Goal: Information Seeking & Learning: Check status

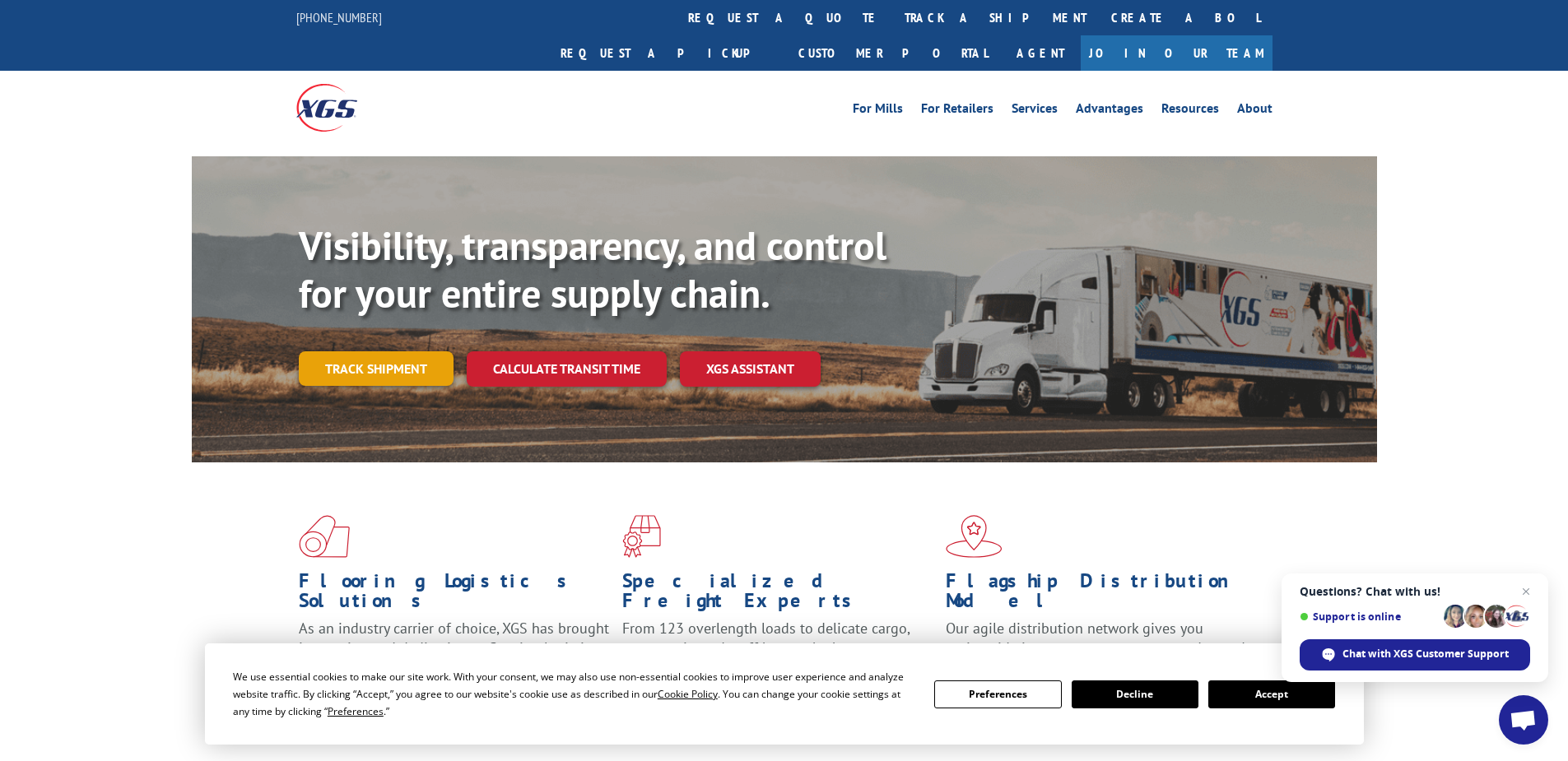
click at [371, 351] on link "Track shipment" at bounding box center [375, 368] width 155 height 35
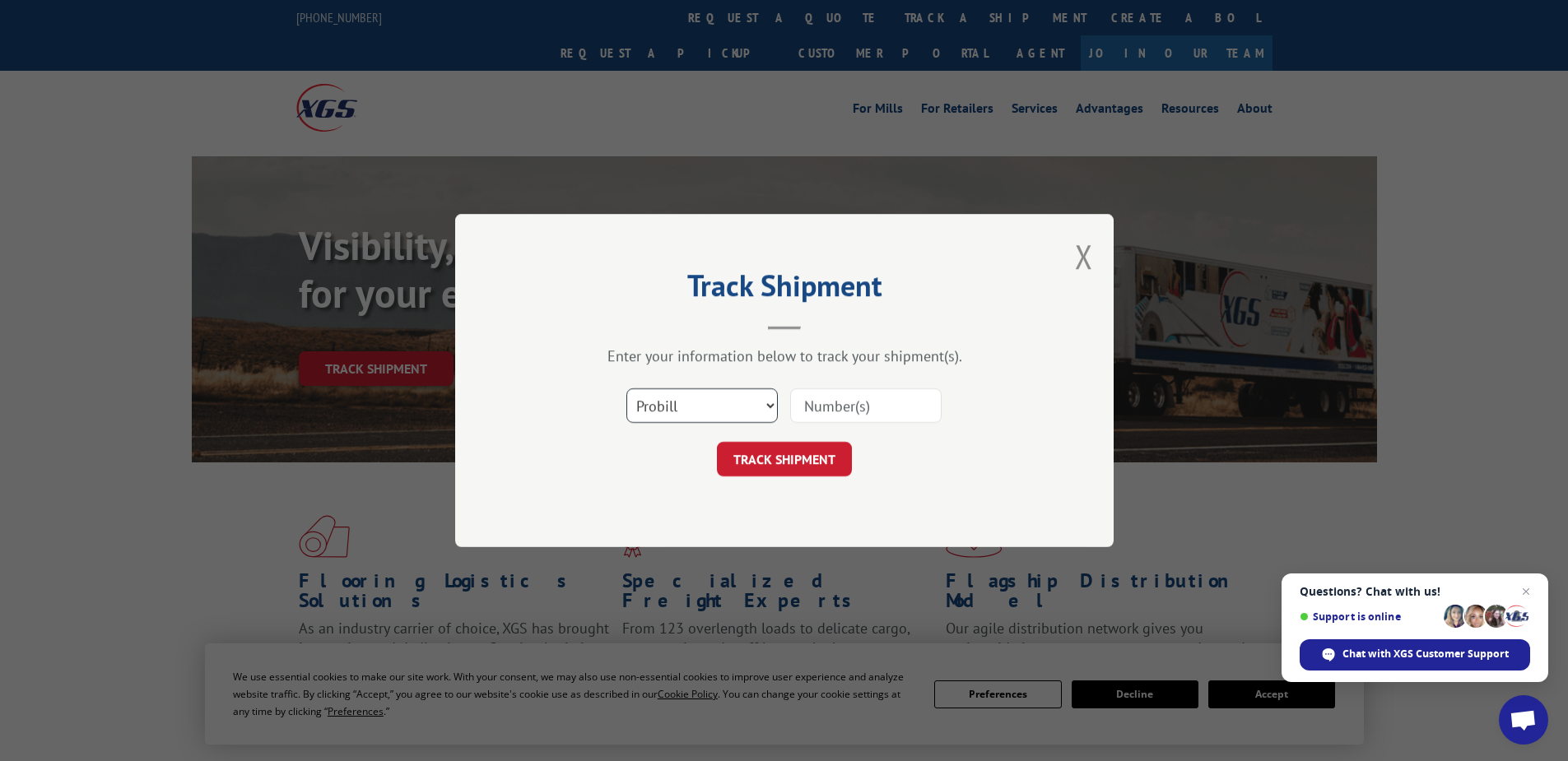
drag, startPoint x: 638, startPoint y: 414, endPoint x: 641, endPoint y: 423, distance: 9.5
click at [638, 414] on select "Select category... Probill BOL PO" at bounding box center [702, 406] width 152 height 35
select select "po"
click at [626, 389] on select "Select category... Probill BOL PO" at bounding box center [702, 406] width 152 height 35
click at [810, 402] on input at bounding box center [867, 406] width 152 height 35
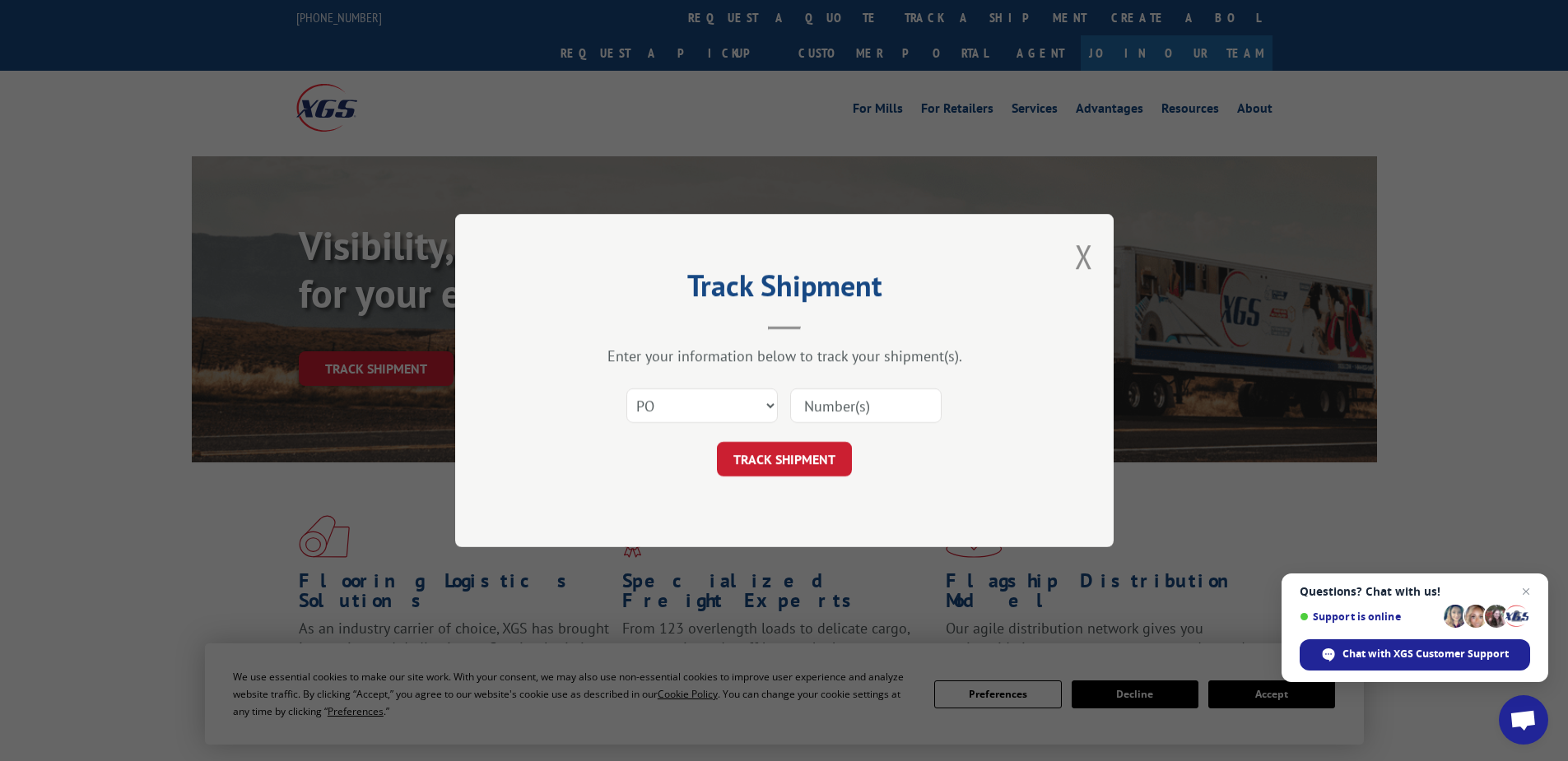
paste input "02530638"
type input "02530638"
click button "TRACK SHIPMENT" at bounding box center [784, 459] width 135 height 35
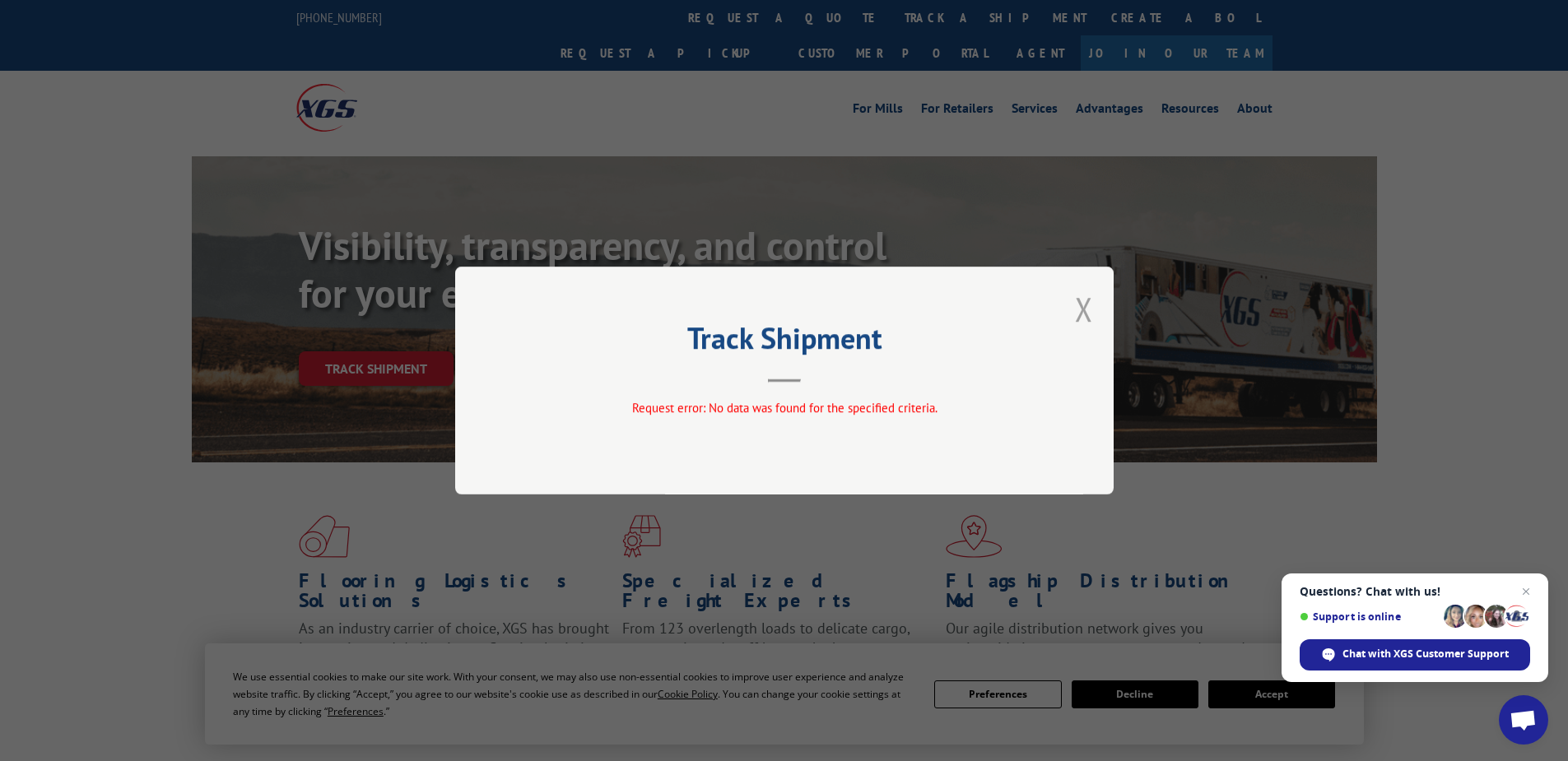
drag, startPoint x: 1093, startPoint y: 314, endPoint x: 533, endPoint y: 362, distance: 562.1
click at [1092, 314] on button "Close modal" at bounding box center [1084, 309] width 18 height 44
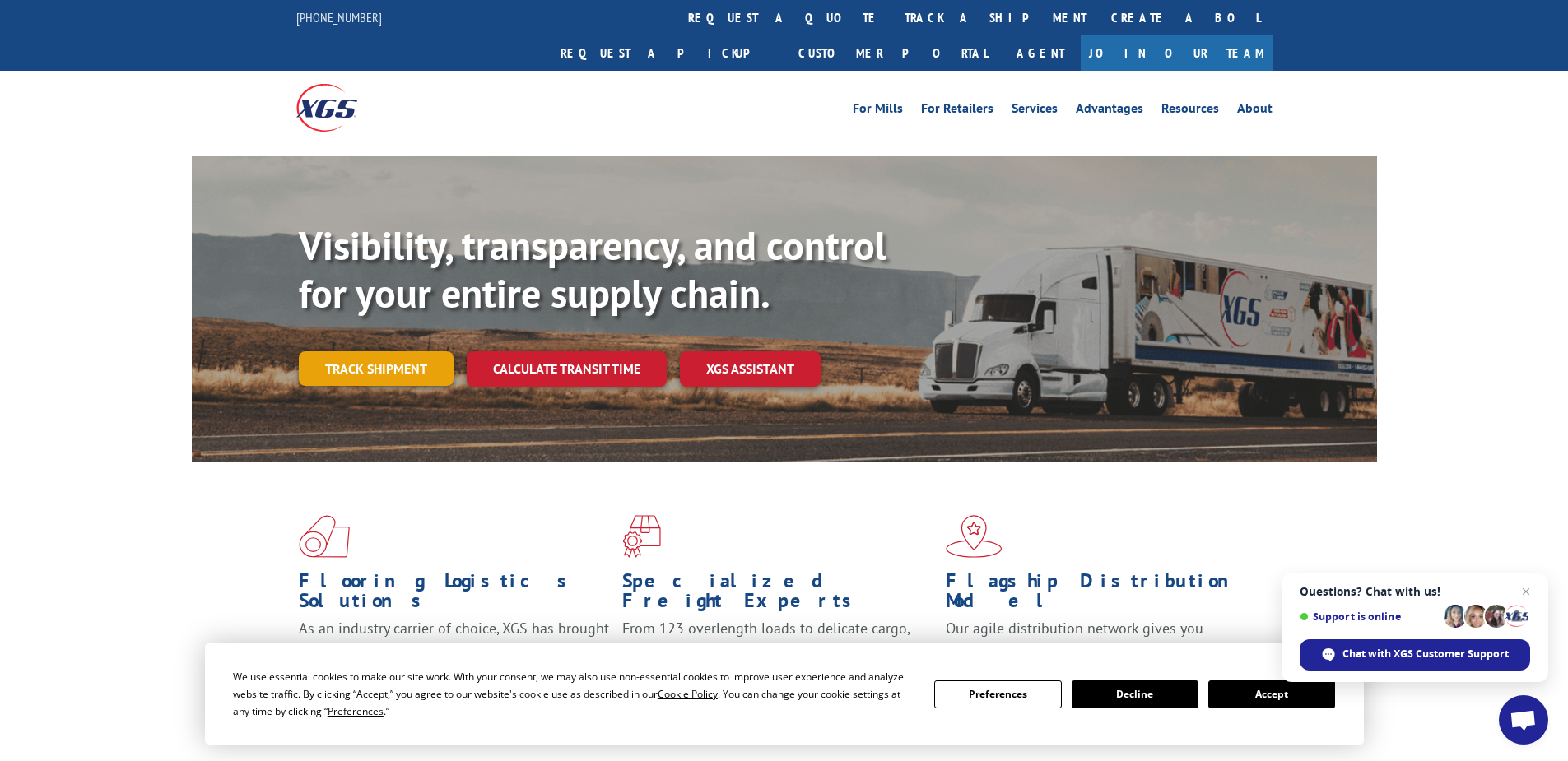
click at [393, 351] on link "Track shipment" at bounding box center [375, 368] width 155 height 35
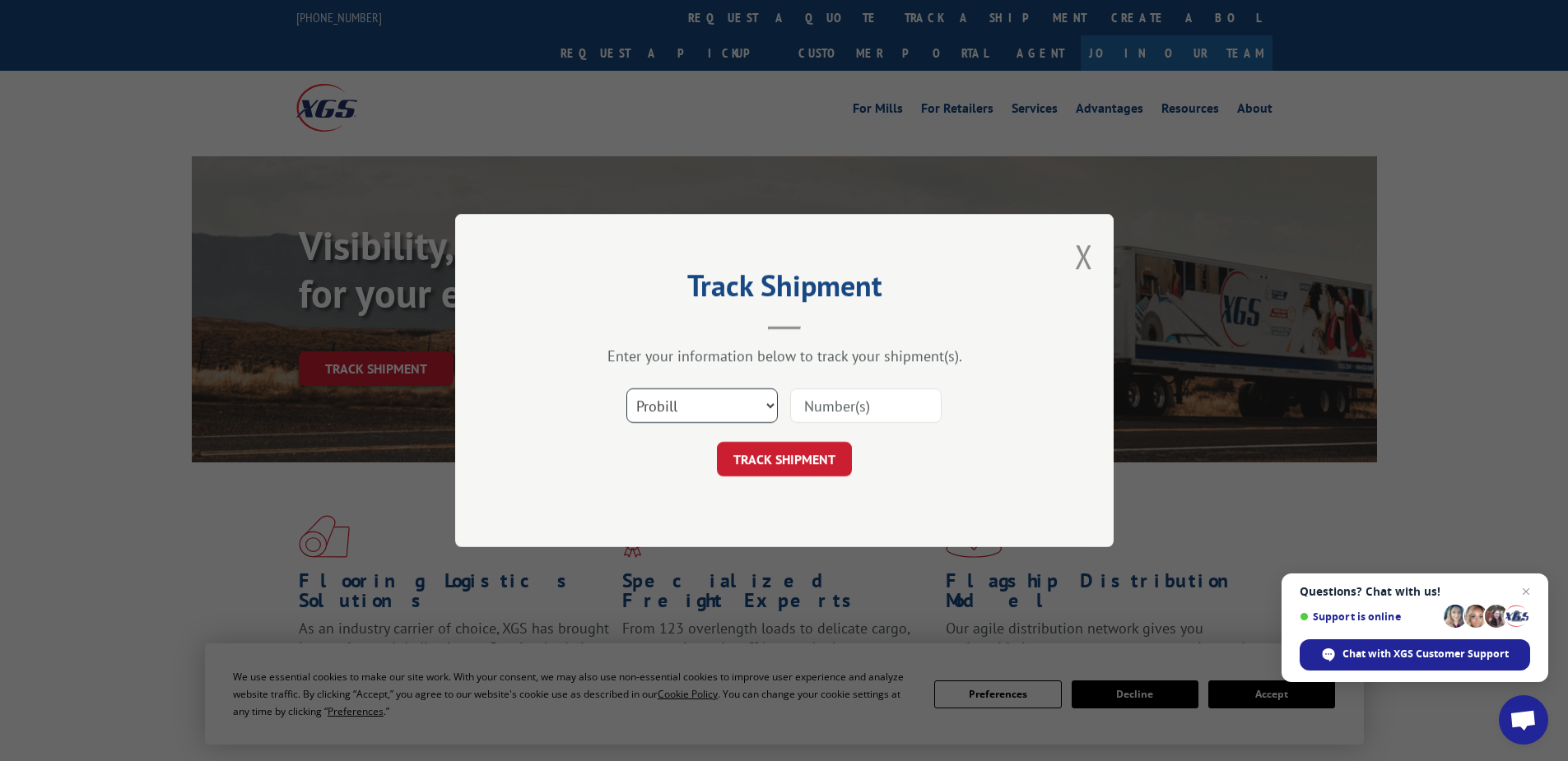
drag, startPoint x: 650, startPoint y: 402, endPoint x: 650, endPoint y: 425, distance: 23.0
click at [650, 402] on select "Select category... Probill BOL PO" at bounding box center [702, 406] width 152 height 35
select select "po"
click at [626, 389] on select "Select category... Probill BOL PO" at bounding box center [702, 406] width 152 height 35
click at [820, 409] on input at bounding box center [867, 406] width 152 height 35
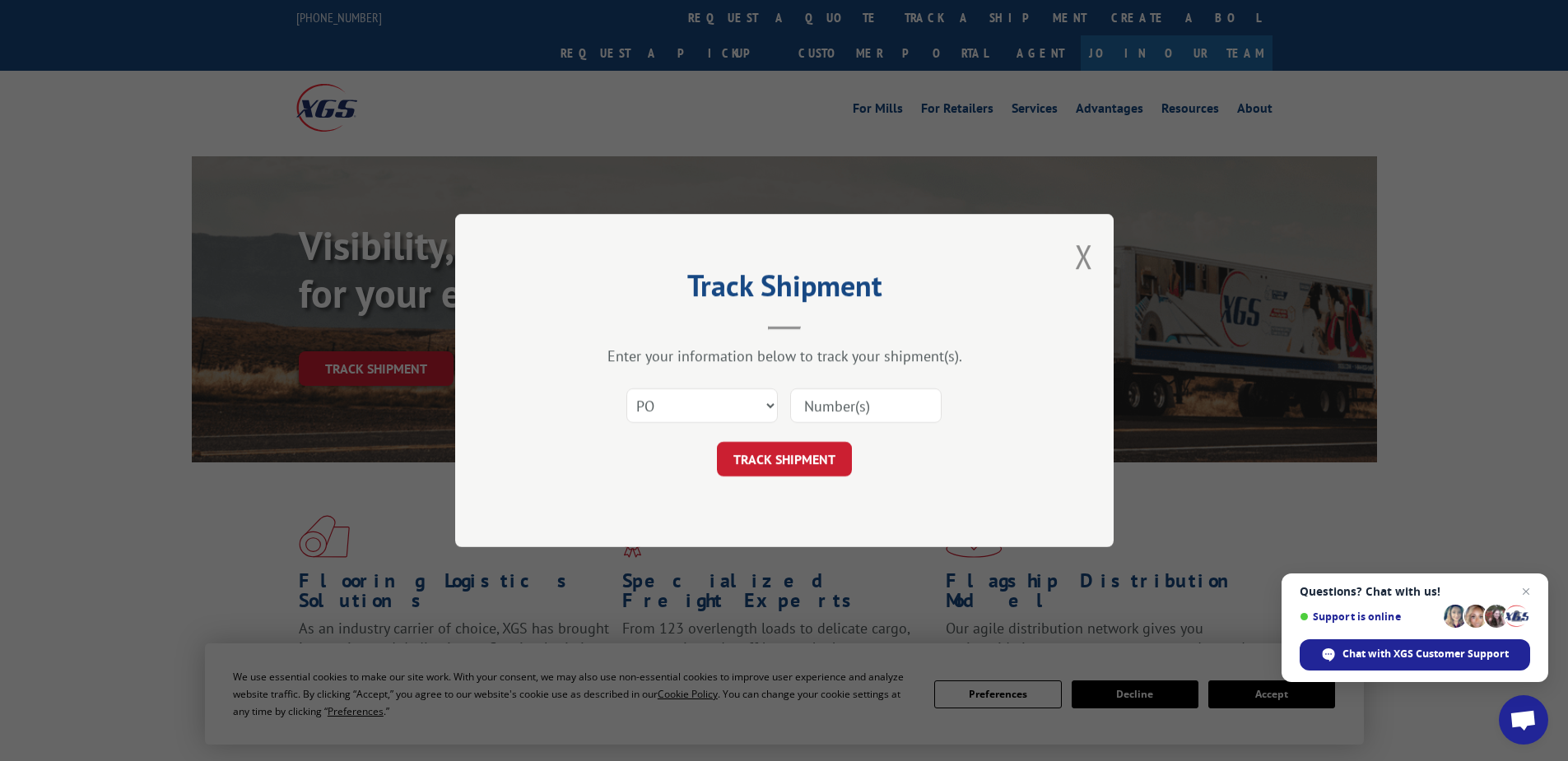
paste input "02530638"
type input "02530638"
click at [806, 473] on button "TRACK SHIPMENT" at bounding box center [784, 459] width 135 height 35
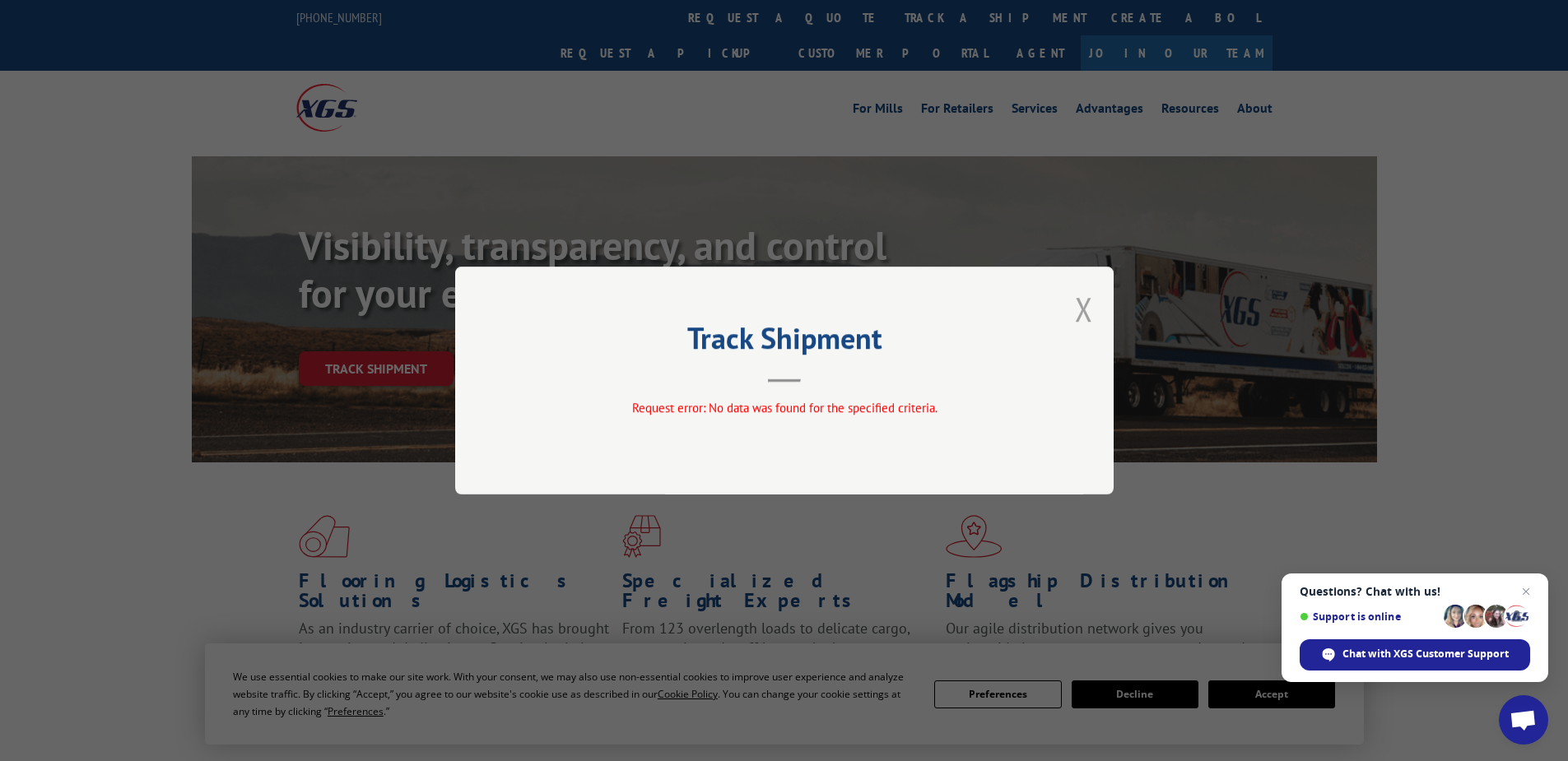
click at [1080, 322] on button "Close modal" at bounding box center [1084, 309] width 18 height 44
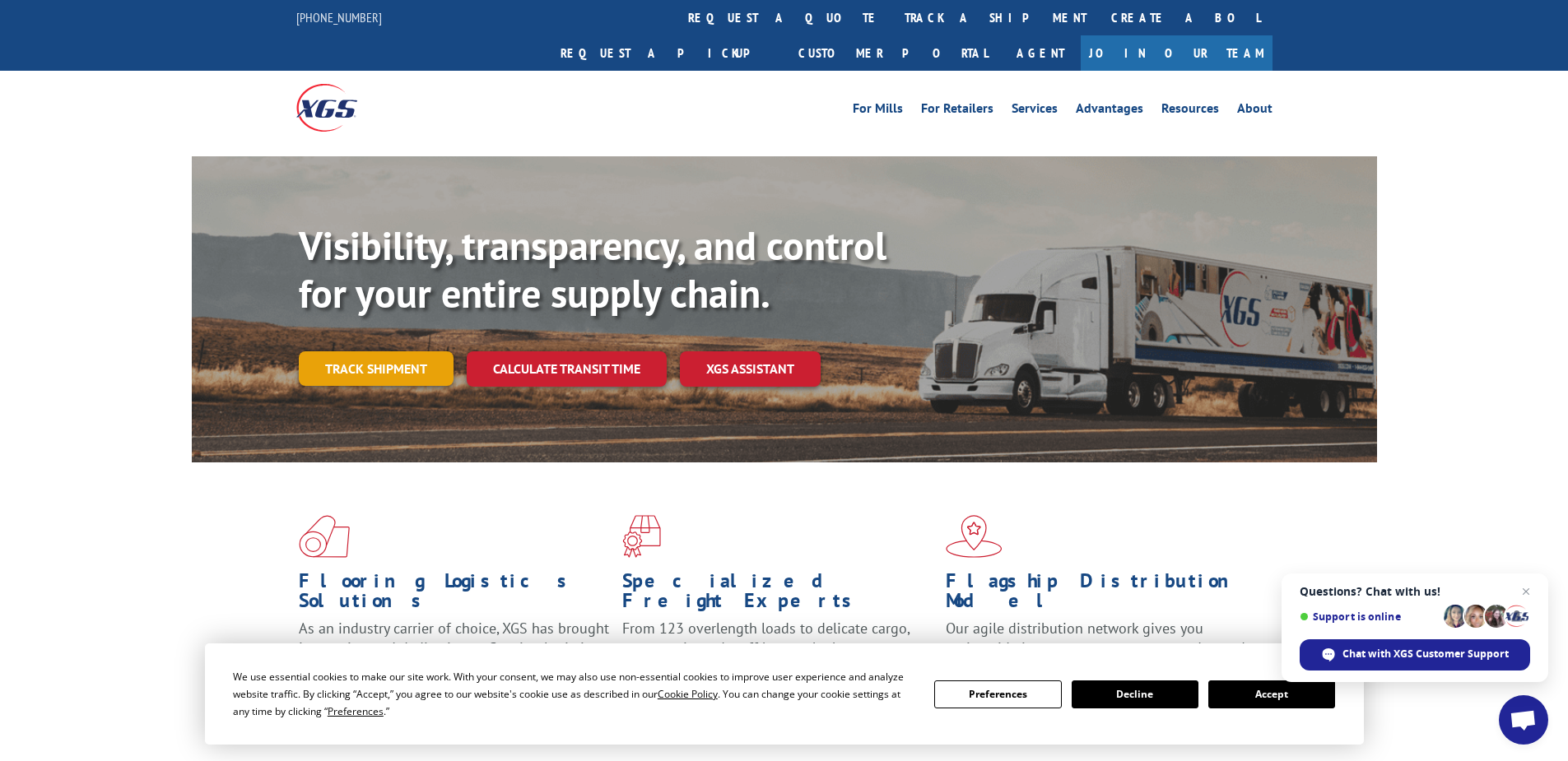
click at [343, 351] on link "Track shipment" at bounding box center [375, 368] width 155 height 35
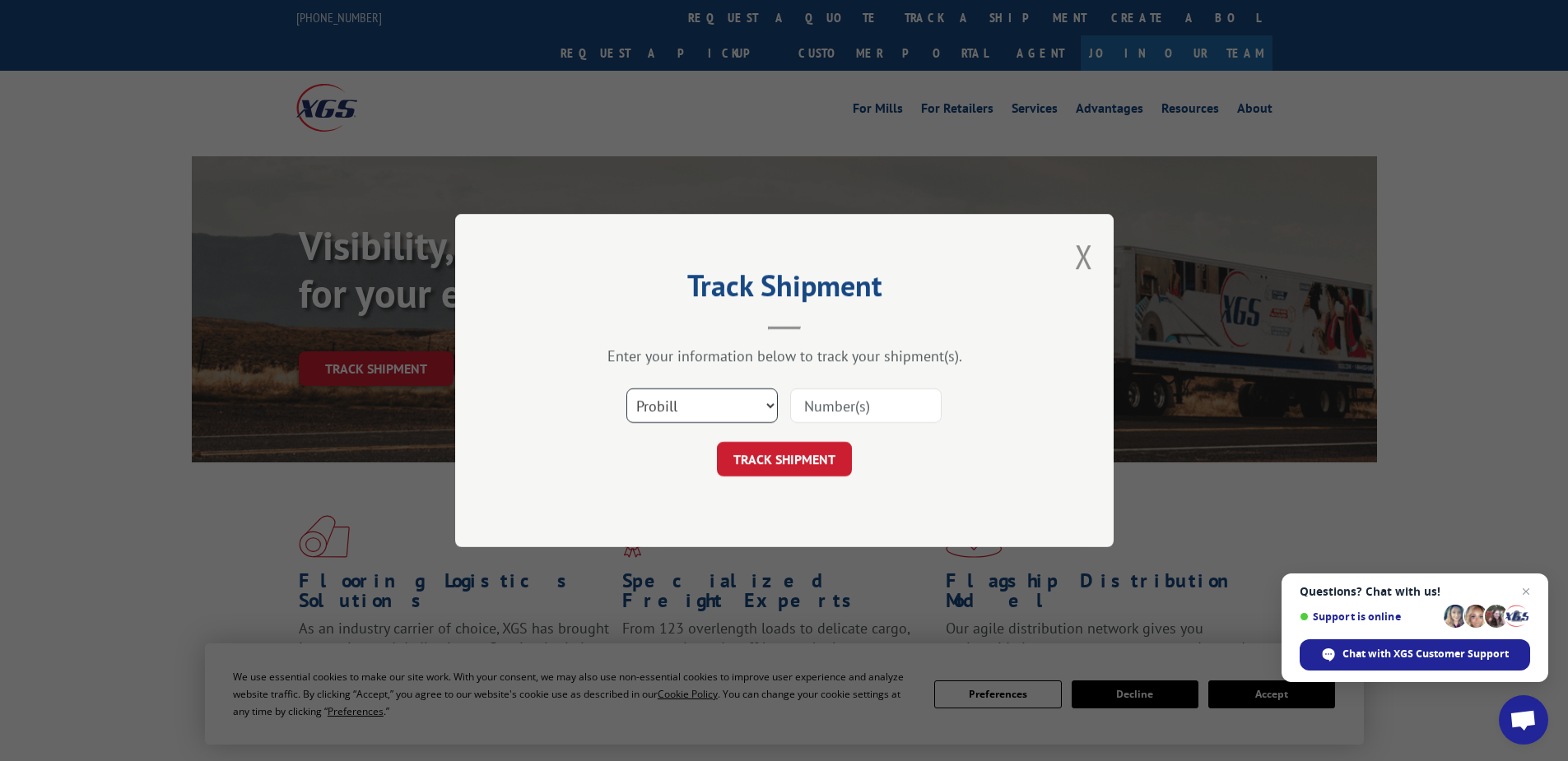
click at [680, 410] on select "Select category... Probill BOL PO" at bounding box center [702, 406] width 152 height 35
select select "po"
click at [626, 389] on select "Select category... Probill BOL PO" at bounding box center [702, 406] width 152 height 35
click at [823, 407] on input at bounding box center [867, 406] width 152 height 35
paste input "02530638"
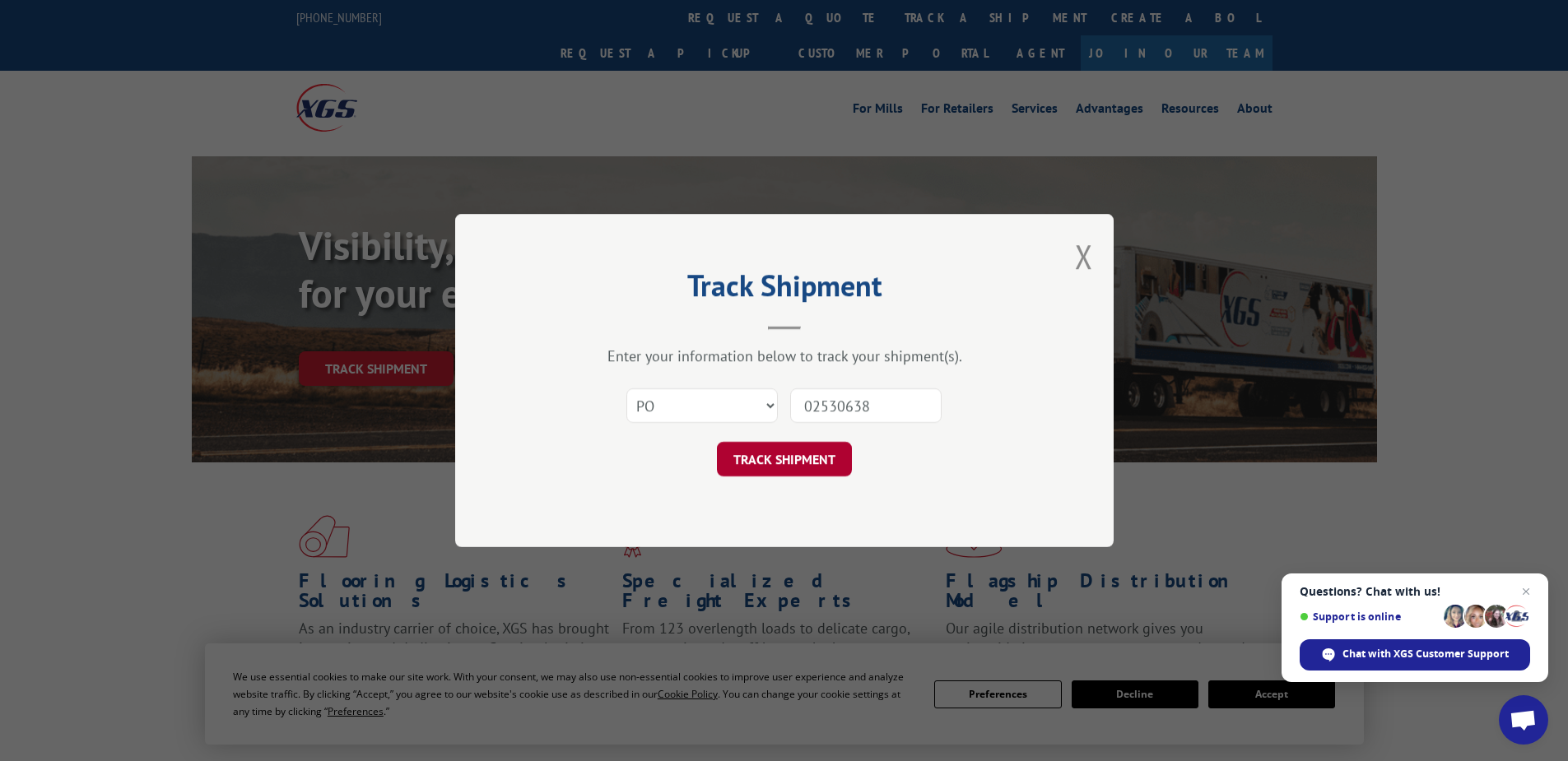
type input "02530638"
click at [792, 460] on button "TRACK SHIPMENT" at bounding box center [784, 459] width 135 height 35
